Goal: Find specific page/section: Find specific page/section

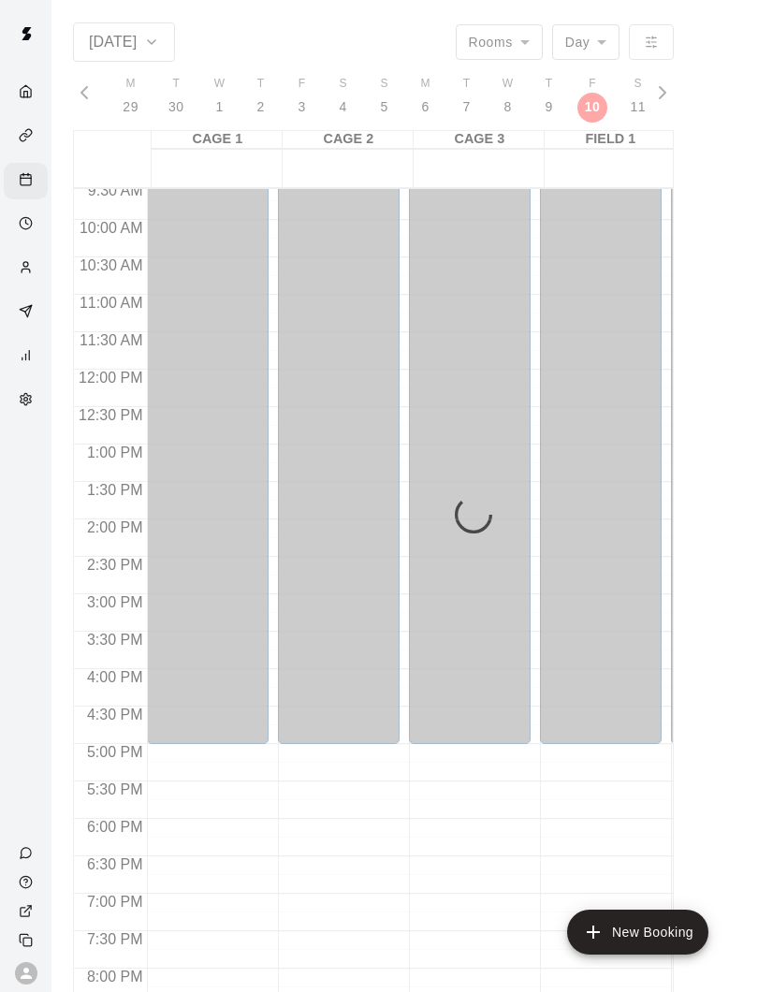
scroll to position [716, 0]
click at [14, 133] on div "Services" at bounding box center [26, 137] width 44 height 36
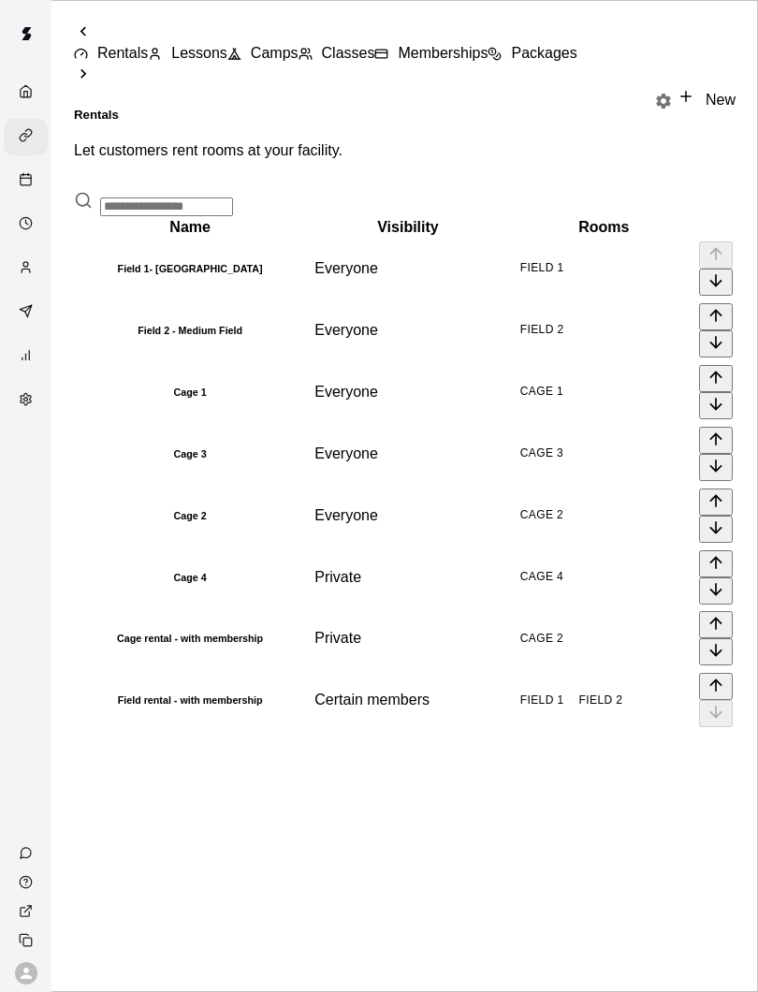
click at [37, 97] on div "Home" at bounding box center [30, 93] width 23 height 18
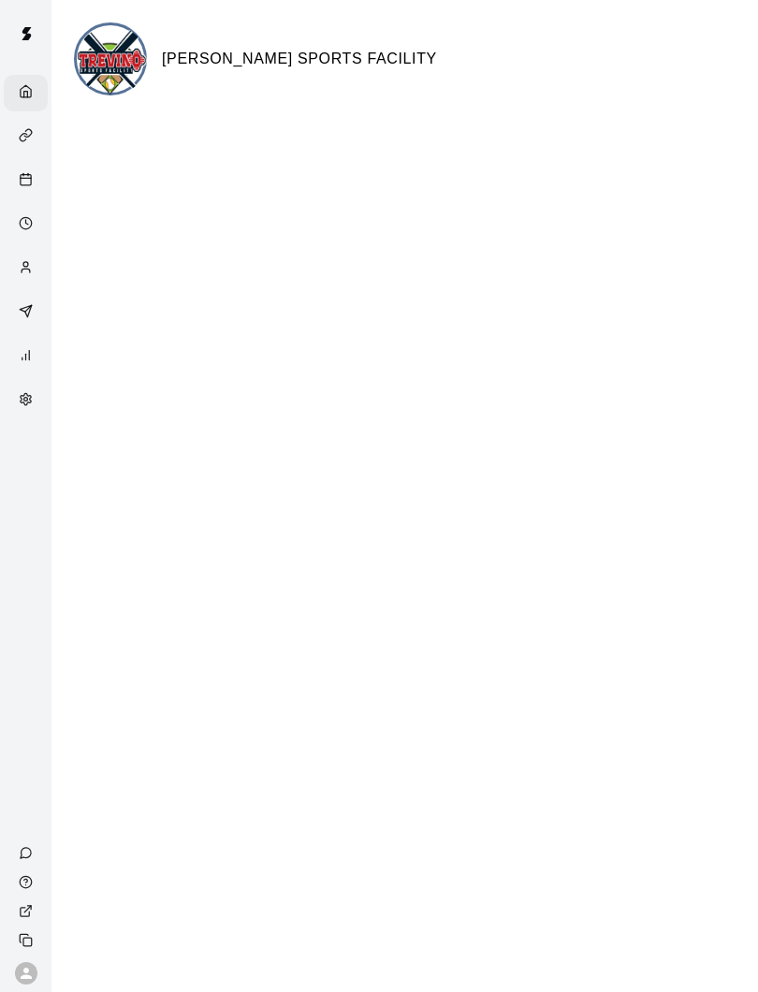
click at [26, 92] on polyline "Home" at bounding box center [26, 95] width 4 height 6
click at [28, 99] on div "Home" at bounding box center [30, 93] width 23 height 18
click at [30, 318] on icon "Marketing" at bounding box center [26, 311] width 14 height 14
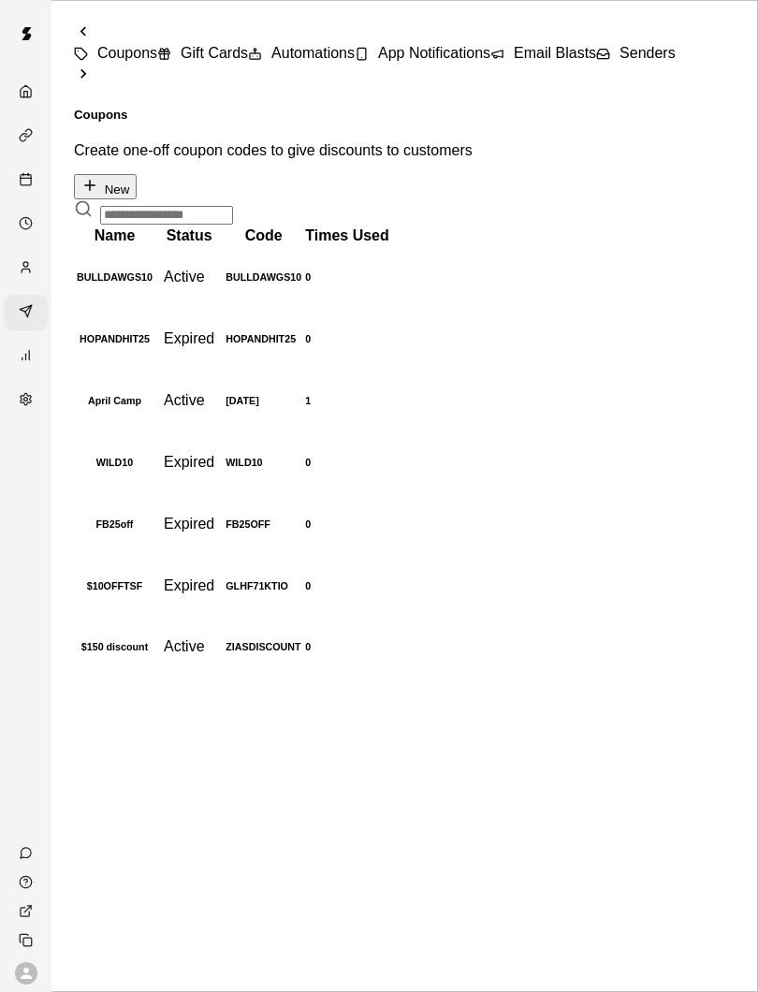
click at [42, 42] on img at bounding box center [25, 33] width 37 height 37
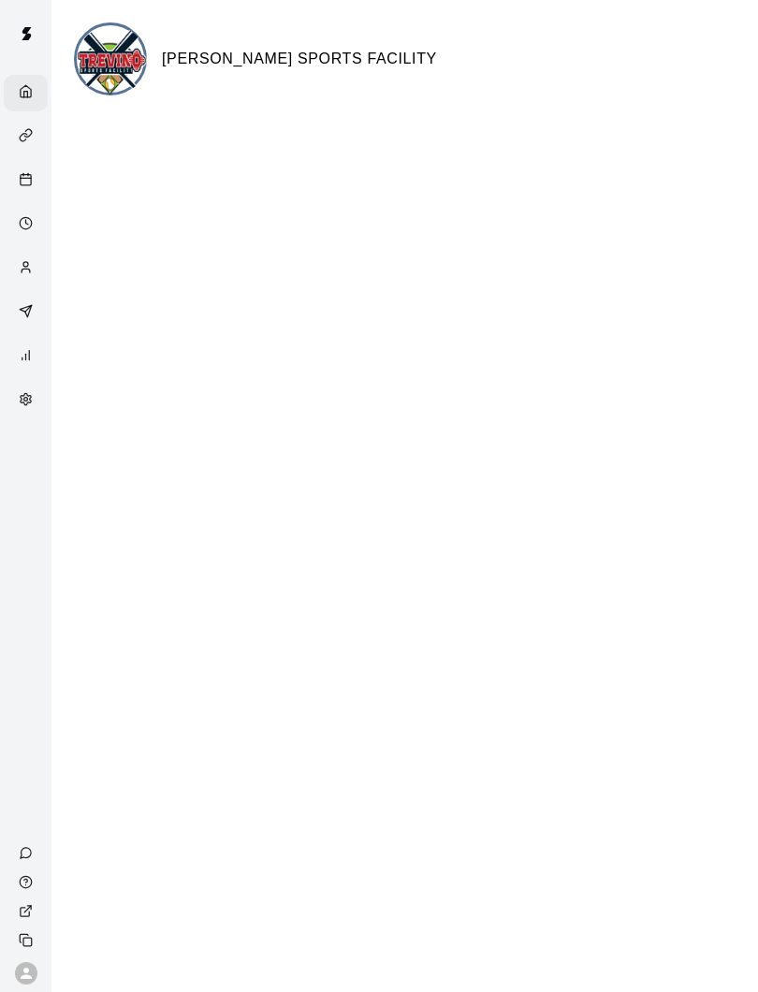
click at [32, 82] on div "Home" at bounding box center [26, 93] width 44 height 36
click at [61, 150] on html "[PERSON_NAME] SPORTS FACILITY Swift - Home Close cross-small" at bounding box center [379, 75] width 758 height 150
click at [30, 146] on div "Services" at bounding box center [30, 137] width 23 height 18
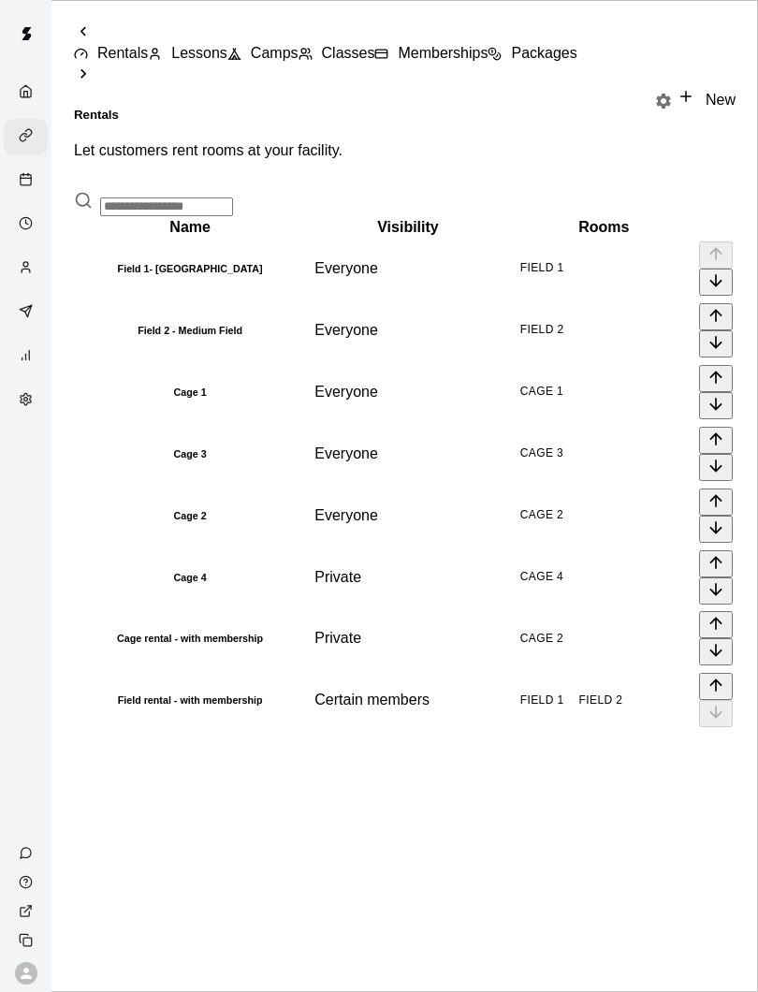
click at [519, 272] on td "FIELD 1" at bounding box center [604, 269] width 184 height 60
